Goal: Feedback & Contribution: Leave review/rating

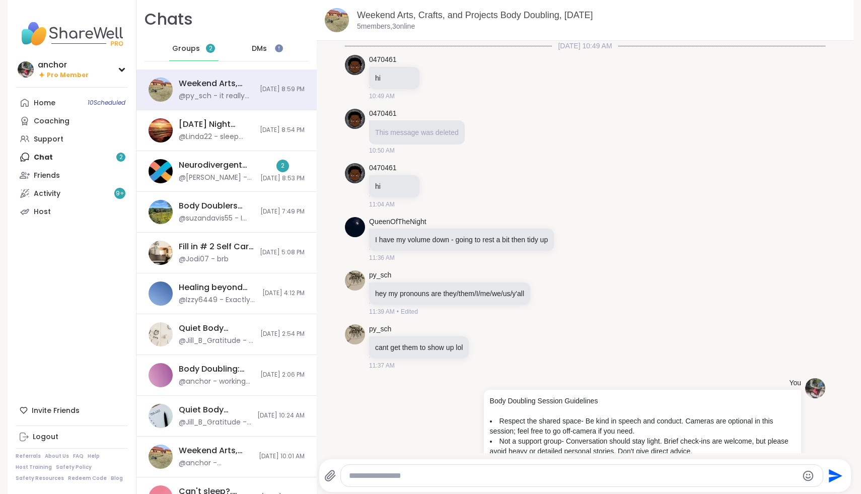
scroll to position [2581, 0]
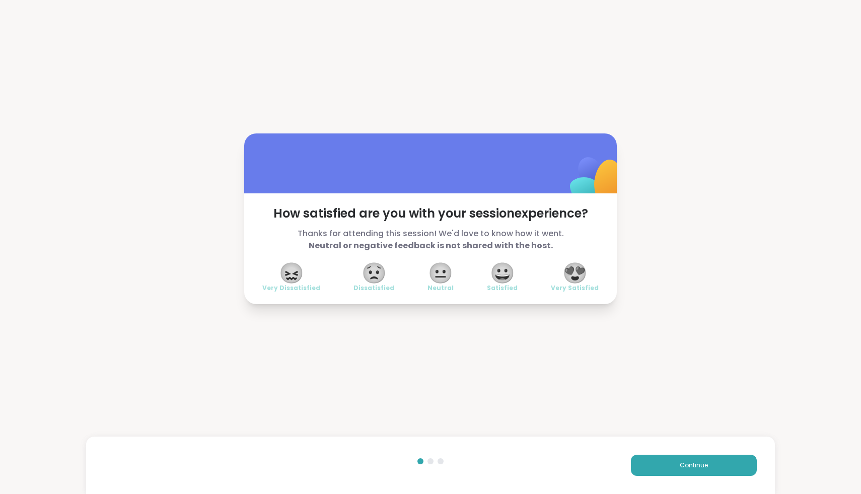
click at [578, 269] on span "😍" at bounding box center [574, 273] width 25 height 18
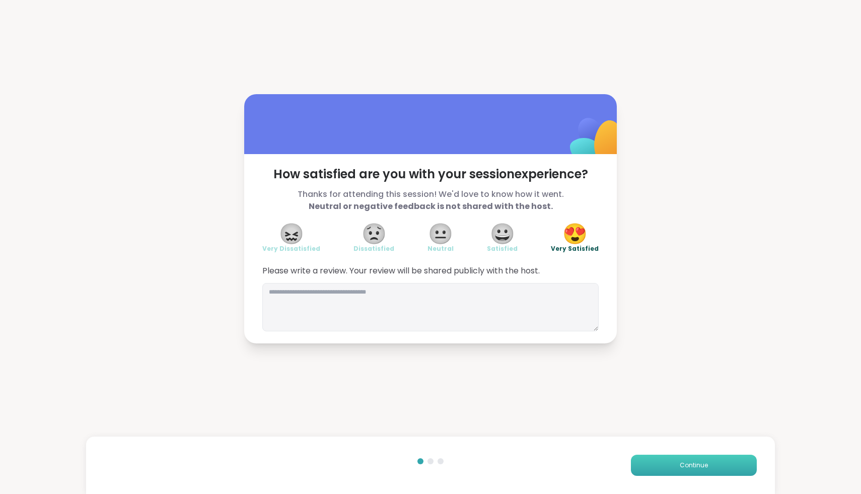
click at [655, 456] on button "Continue" at bounding box center [694, 465] width 126 height 21
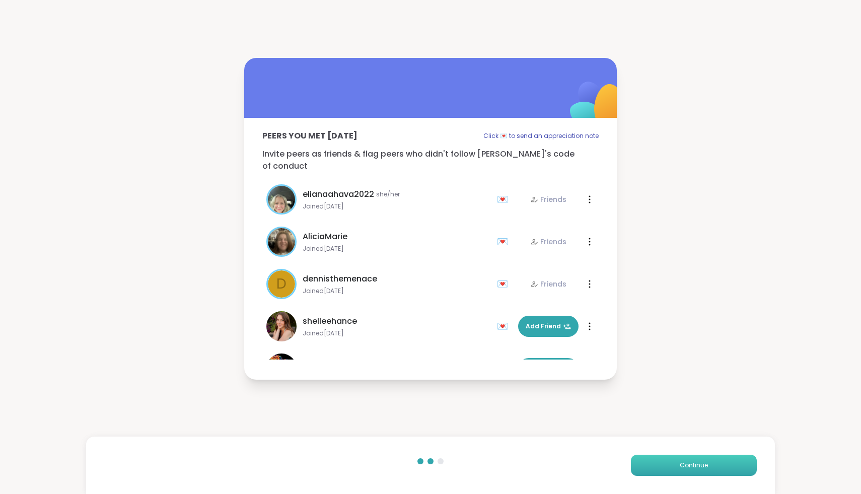
click at [657, 457] on button "Continue" at bounding box center [694, 465] width 126 height 21
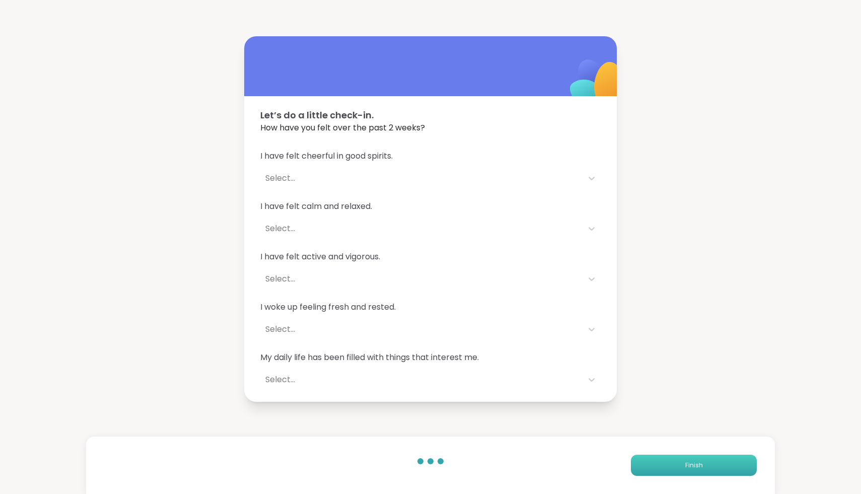
click at [657, 457] on button "Finish" at bounding box center [694, 465] width 126 height 21
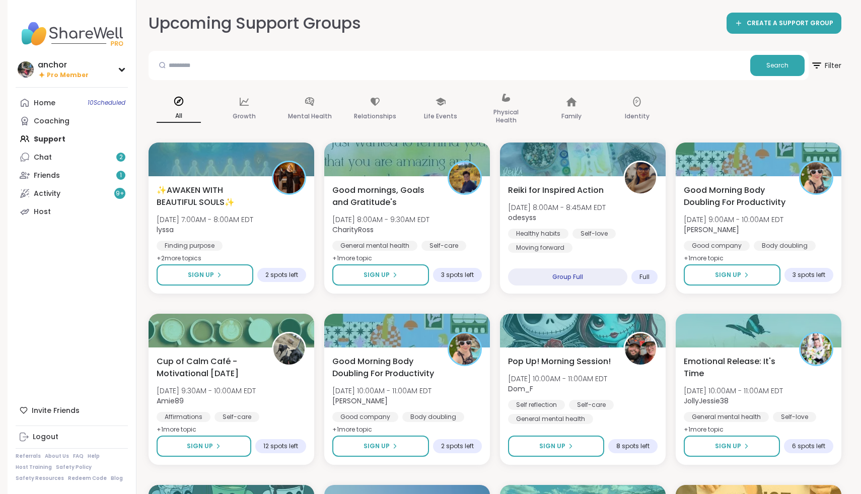
click at [28, 130] on div "Home 10 Scheduled Coaching Support Chat 2 Friends 1 Activity 9 + Host" at bounding box center [72, 157] width 112 height 127
click at [38, 134] on div "Home 10 Scheduled Coaching Support Chat 2 Friends 1 Activity 9 + Host" at bounding box center [72, 157] width 112 height 127
click at [55, 96] on link "Home 10 Scheduled" at bounding box center [72, 103] width 112 height 18
